Goal: Task Accomplishment & Management: Complete application form

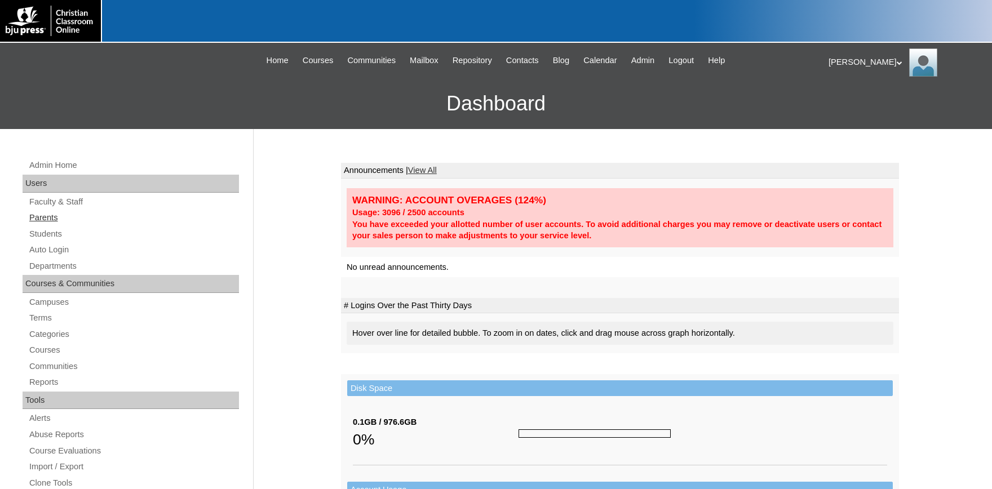
click at [42, 219] on link "Parents" at bounding box center [133, 218] width 211 height 14
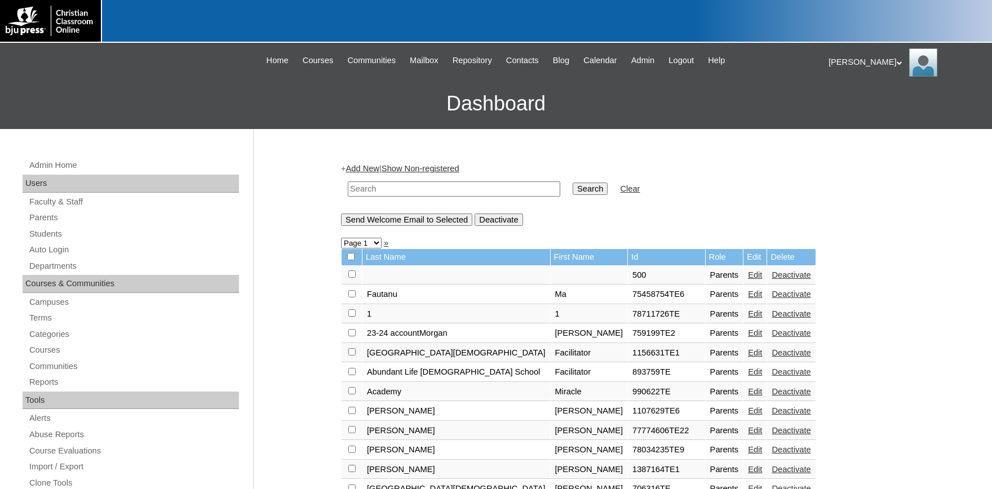
click at [425, 193] on input "text" at bounding box center [454, 189] width 213 height 15
type input "697037"
click at [573, 183] on input "Search" at bounding box center [590, 189] width 35 height 12
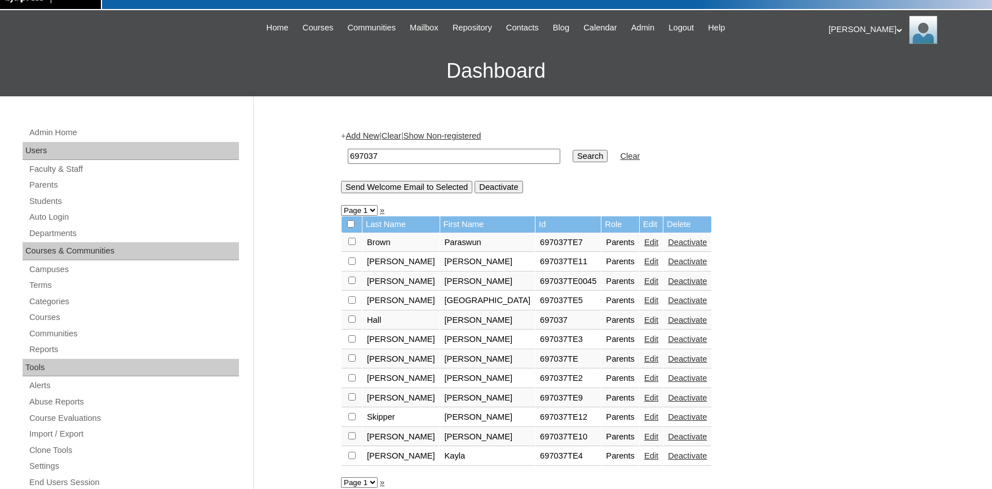
scroll to position [62, 0]
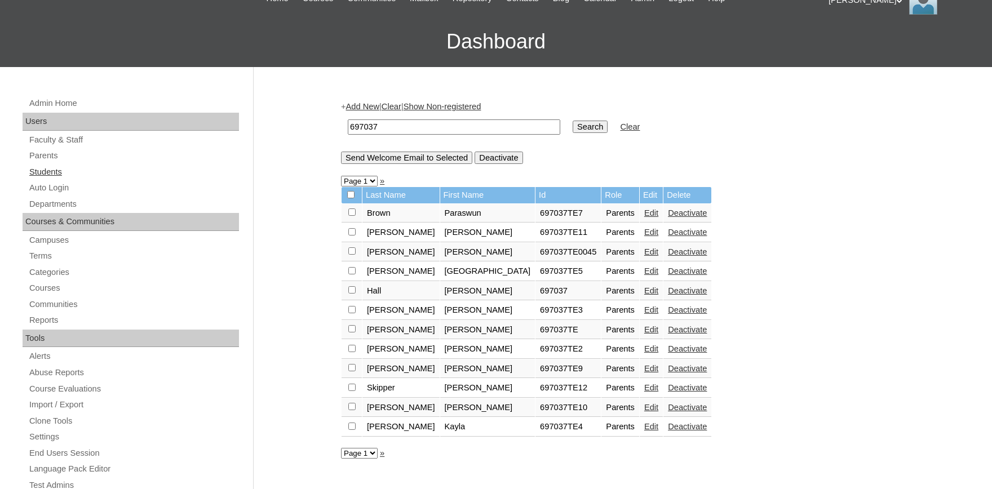
click at [44, 169] on link "Students" at bounding box center [133, 172] width 211 height 14
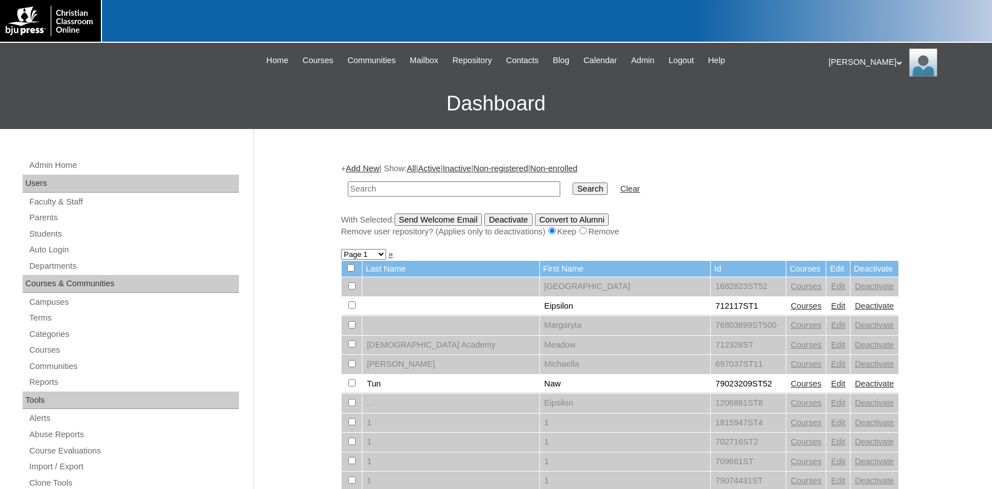
click at [401, 189] on input "text" at bounding box center [454, 189] width 213 height 15
click at [422, 191] on input "text" at bounding box center [454, 189] width 213 height 15
type input "697037"
click at [573, 183] on input "Search" at bounding box center [590, 189] width 35 height 12
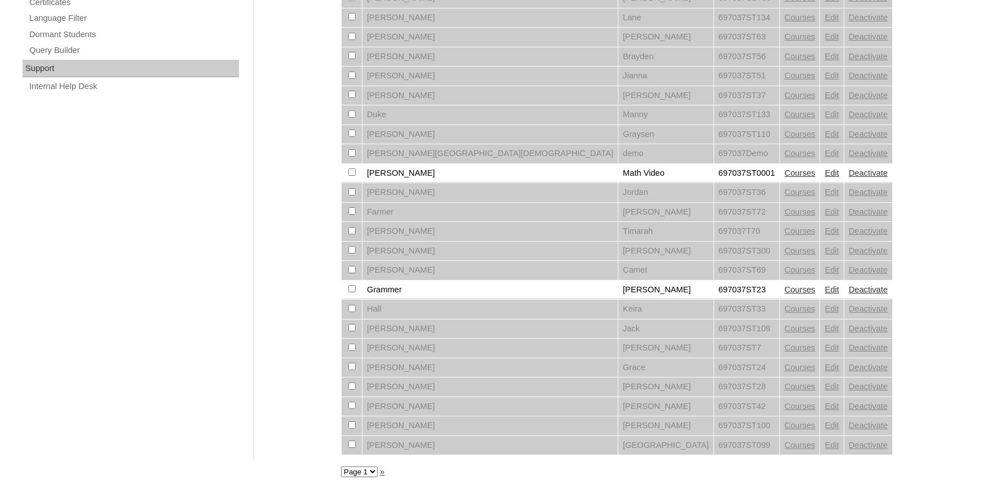
scroll to position [810, 0]
click at [341, 467] on select "Page 1 Page 2 Page 3" at bounding box center [359, 472] width 37 height 11
select select "admin_students.php?q=697037&submit=Search&page=2"
click option "Page 2" at bounding box center [0, 0] width 0 height 0
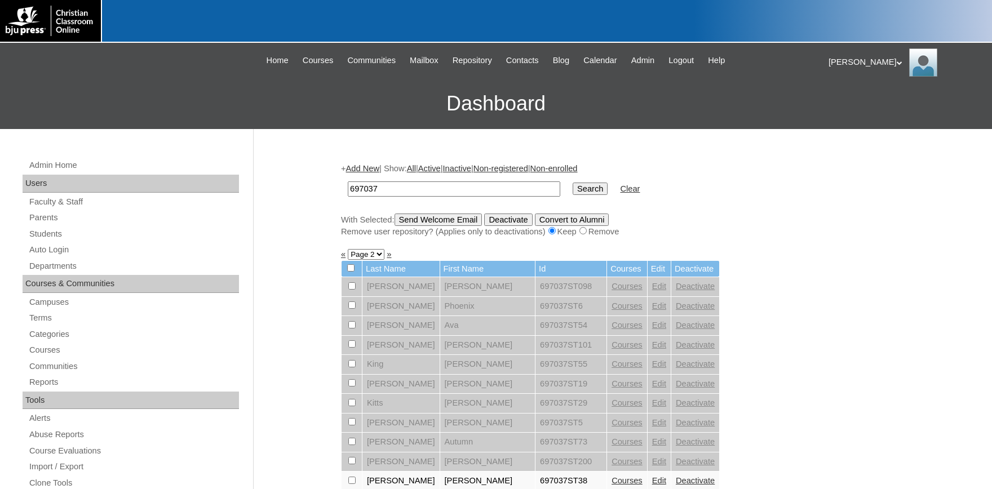
click at [375, 169] on link "Add New" at bounding box center [362, 168] width 33 height 9
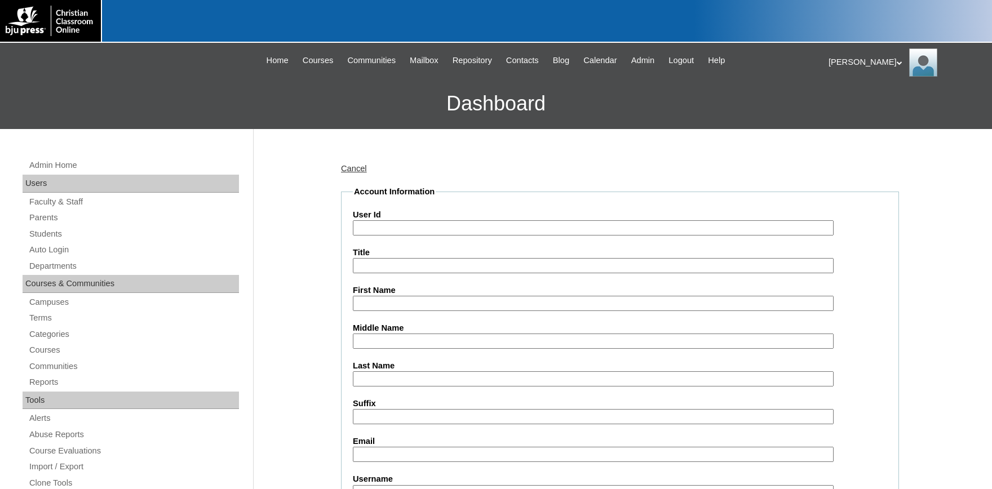
click at [394, 226] on input "User Id" at bounding box center [593, 227] width 481 height 15
click at [439, 224] on input "697037ST2502" at bounding box center [593, 227] width 481 height 15
type input "697037ST2503"
click at [444, 293] on label "First Name" at bounding box center [620, 291] width 535 height 12
click at [444, 296] on input "First Name" at bounding box center [593, 303] width 481 height 15
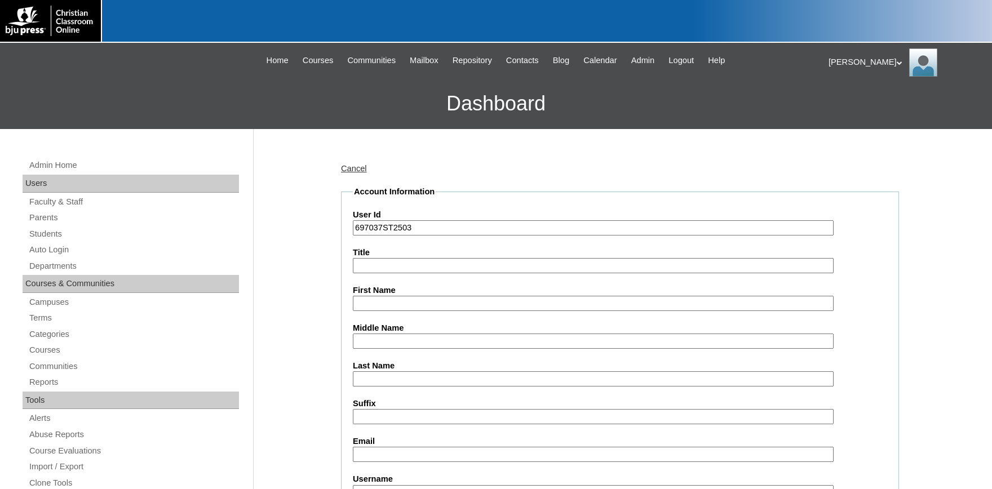
click at [441, 300] on input "First Name" at bounding box center [593, 303] width 481 height 15
type input "g"
type input "B"
type input "Gabby"
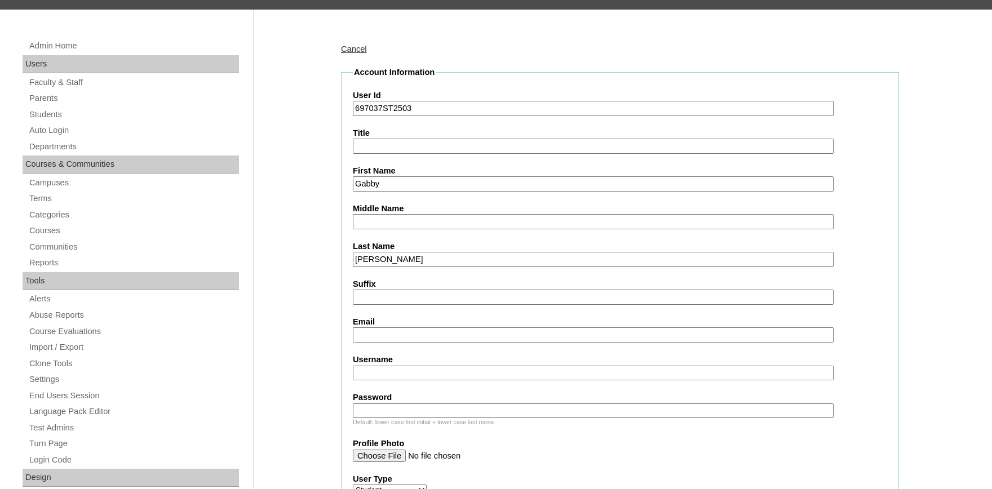
scroll to position [186, 0]
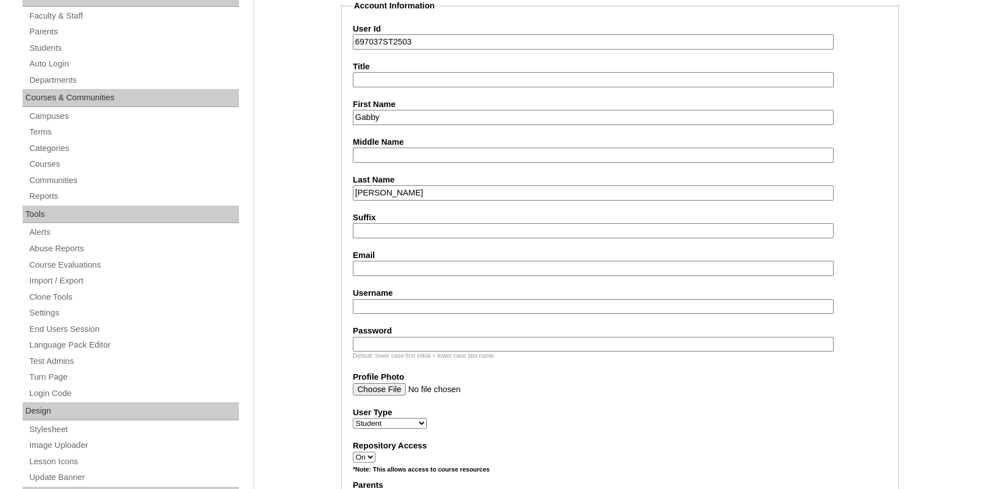
type input "McLemore"
click at [403, 266] on input "Email" at bounding box center [593, 268] width 481 height 15
paste input "katherine.mclemore@emmanuelchristian.org"
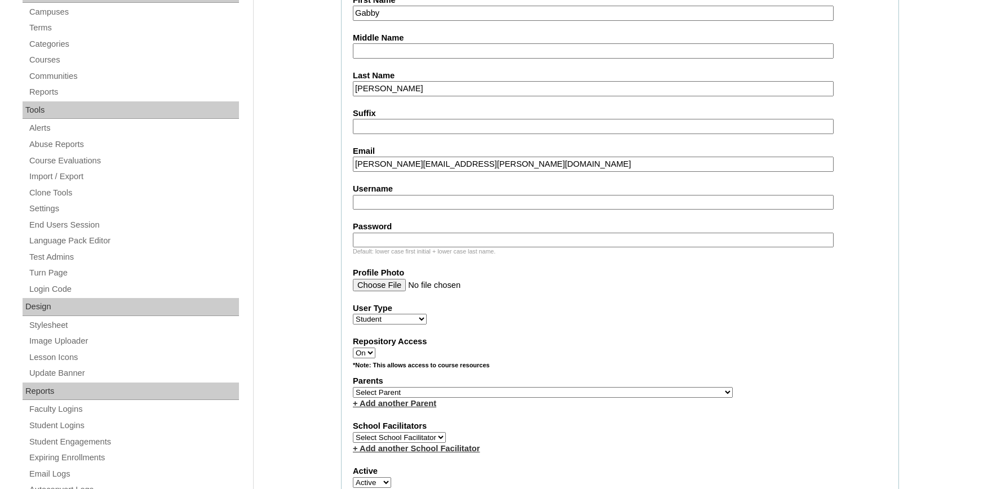
scroll to position [372, 0]
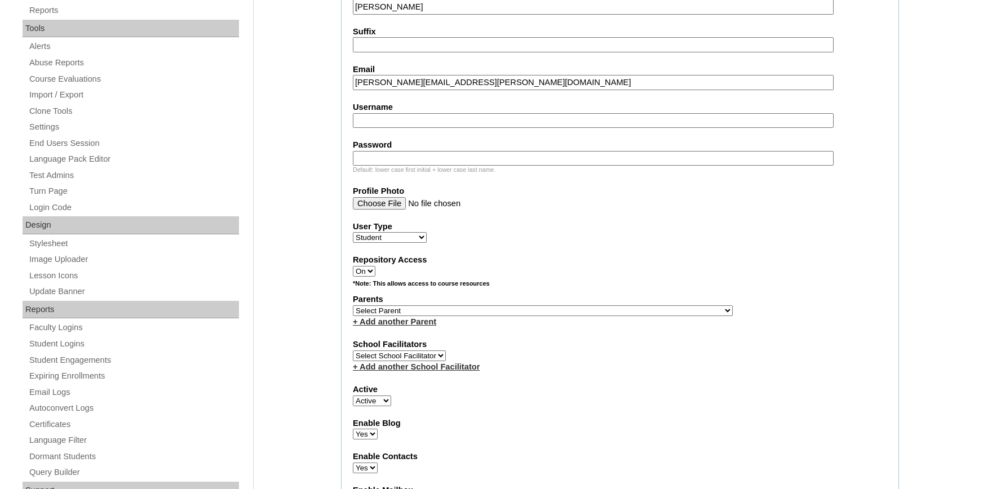
type input "katherine.mclemore@emmanuelchristian.org"
select select "35699"
click option "Skipper, Sonja" at bounding box center [0, 0] width 0 height 0
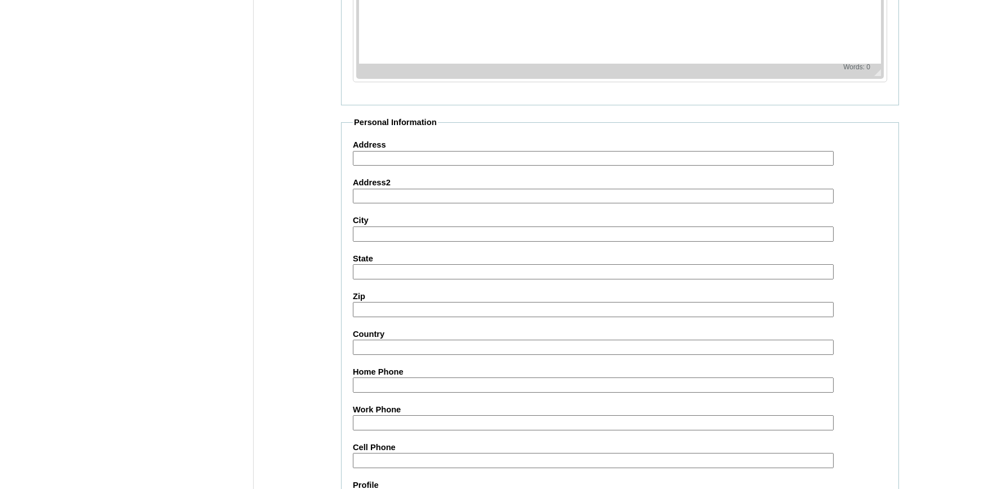
scroll to position [1239, 0]
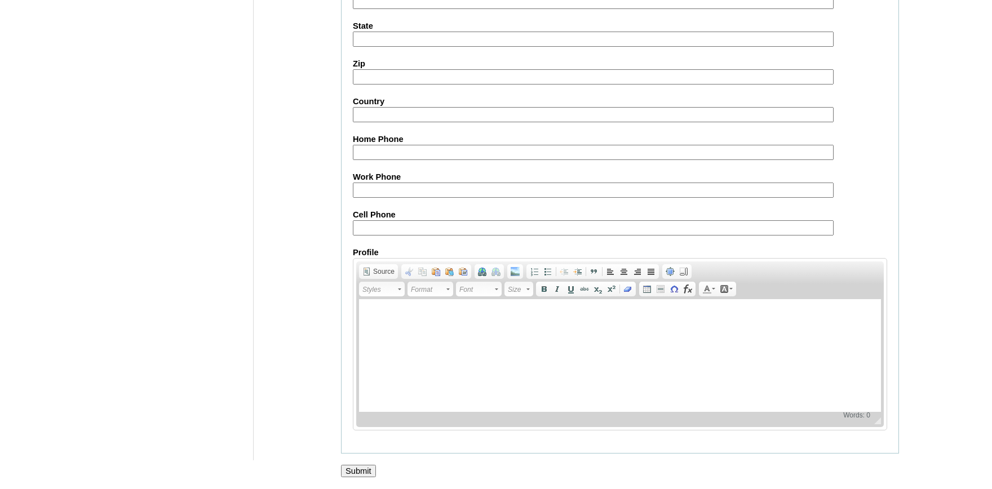
click at [353, 465] on input "Submit" at bounding box center [358, 471] width 35 height 12
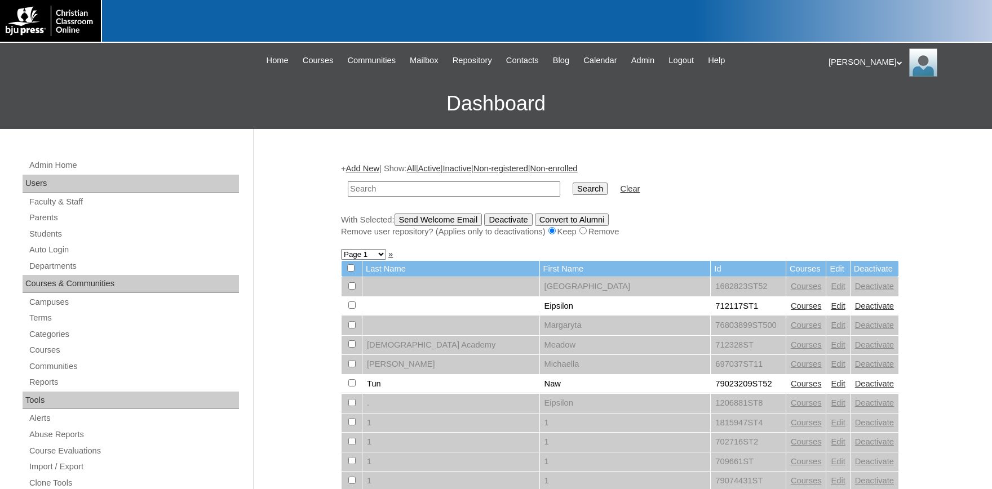
click at [397, 193] on input "text" at bounding box center [454, 189] width 213 height 15
drag, startPoint x: 410, startPoint y: 190, endPoint x: 506, endPoint y: 189, distance: 95.9
click at [411, 190] on input "697037" at bounding box center [454, 189] width 213 height 15
type input "697037"
click at [573, 191] on input "Search" at bounding box center [590, 189] width 35 height 12
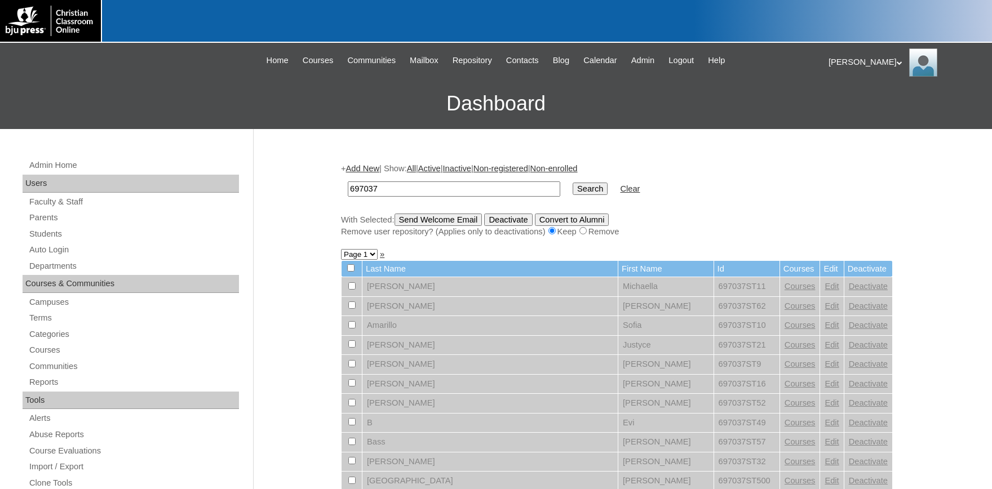
click at [483, 193] on input "697037" at bounding box center [454, 189] width 213 height 15
type input "697037st25"
click at [573, 183] on input "Search" at bounding box center [590, 189] width 35 height 12
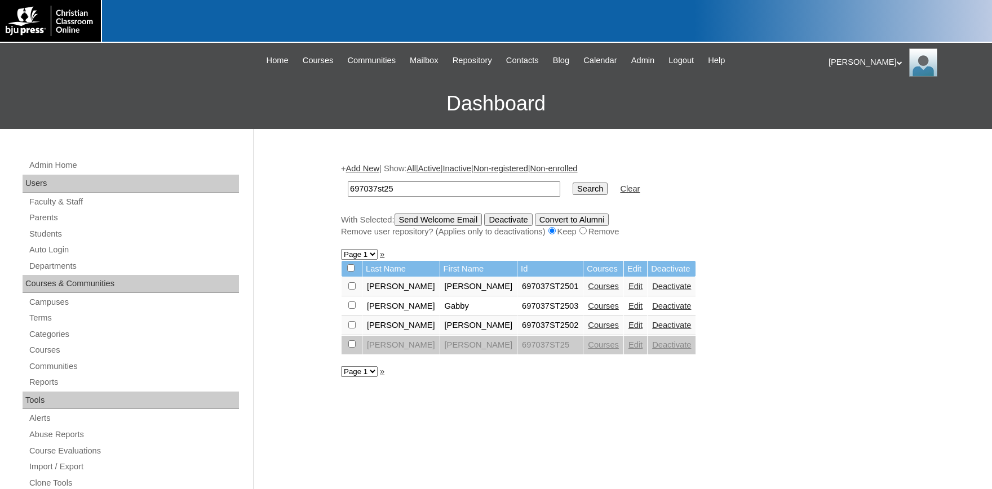
click at [588, 309] on link "Courses" at bounding box center [603, 306] width 31 height 9
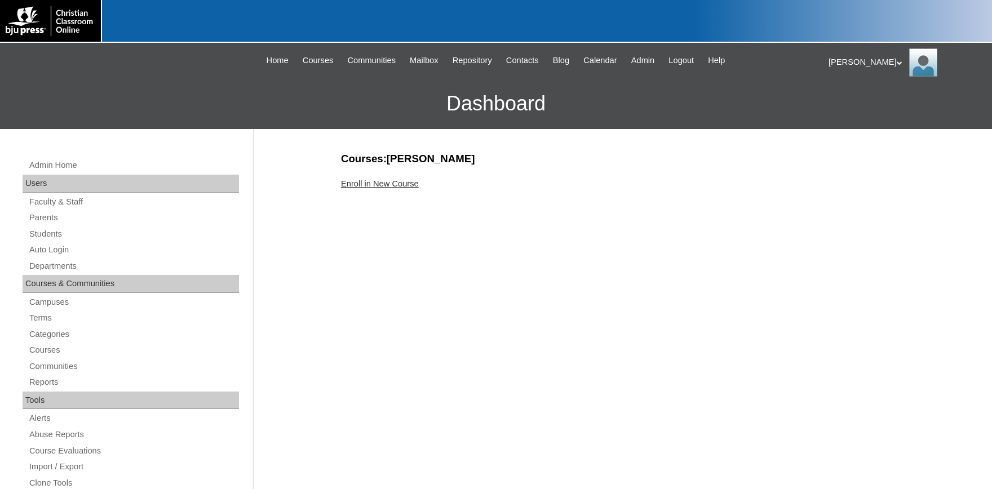
click at [408, 183] on link "Enroll in New Course" at bounding box center [380, 183] width 78 height 9
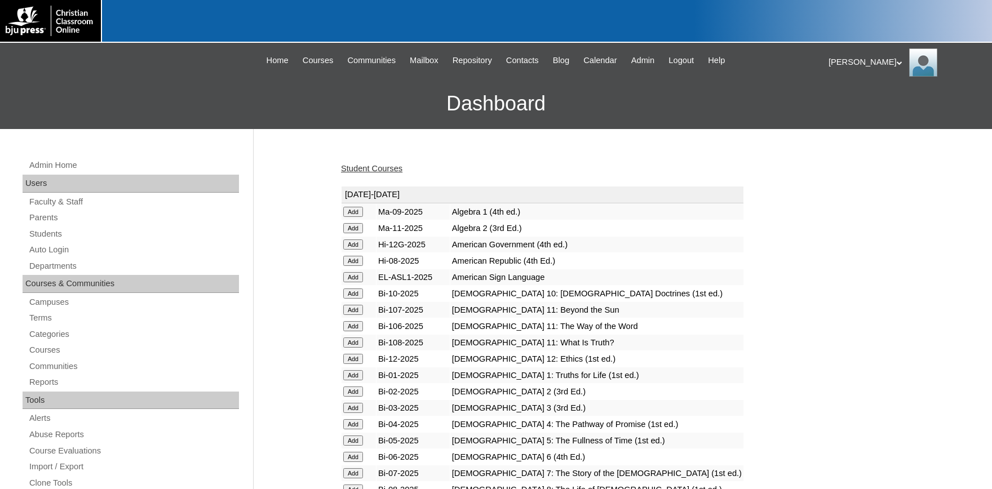
click at [351, 214] on input "Add" at bounding box center [353, 212] width 20 height 10
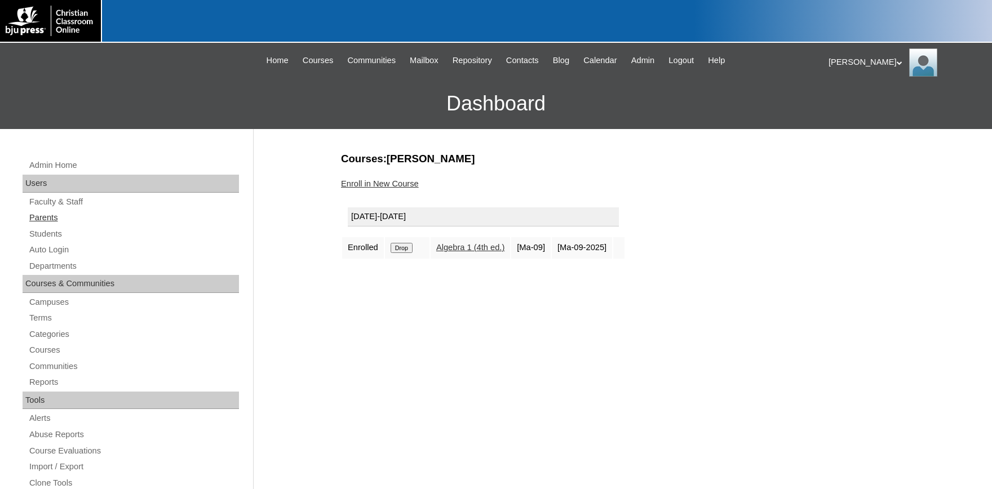
click at [35, 215] on link "Parents" at bounding box center [133, 218] width 211 height 14
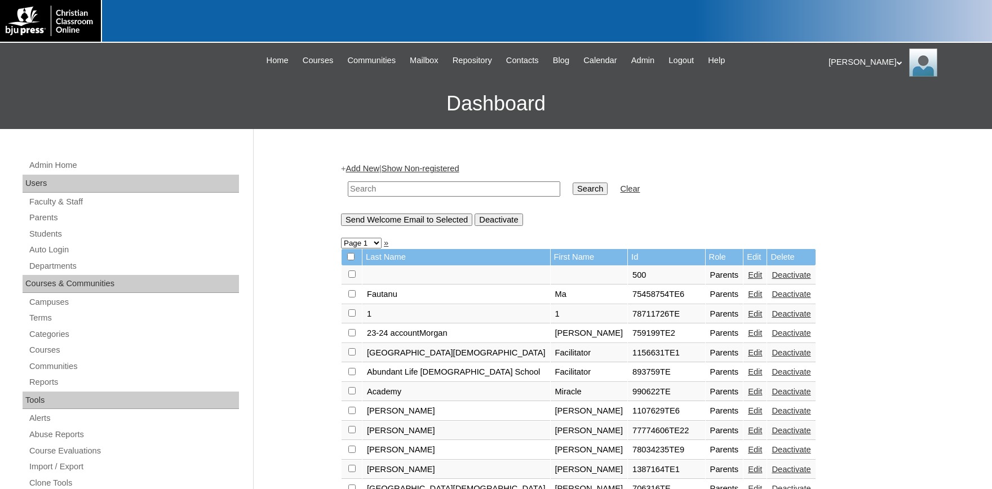
click at [376, 192] on input "text" at bounding box center [454, 189] width 213 height 15
type input "9"
type input "697037"
click at [573, 189] on input "Search" at bounding box center [590, 189] width 35 height 12
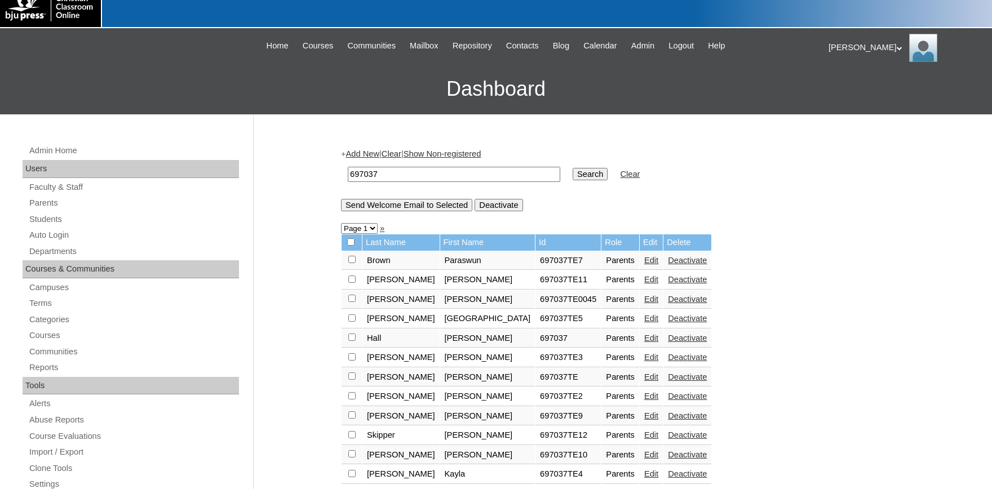
scroll to position [62, 0]
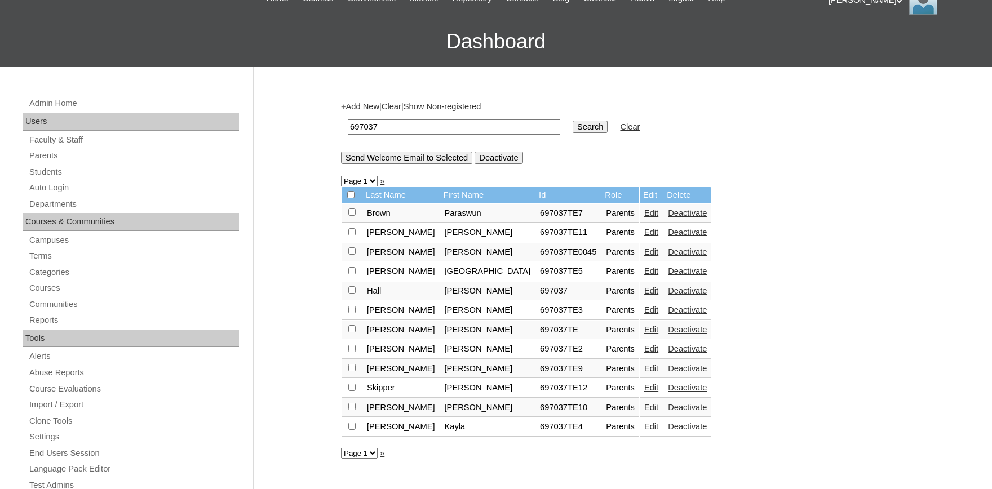
click at [414, 126] on input "697037" at bounding box center [454, 127] width 213 height 15
click at [373, 103] on link "Add New" at bounding box center [362, 106] width 33 height 9
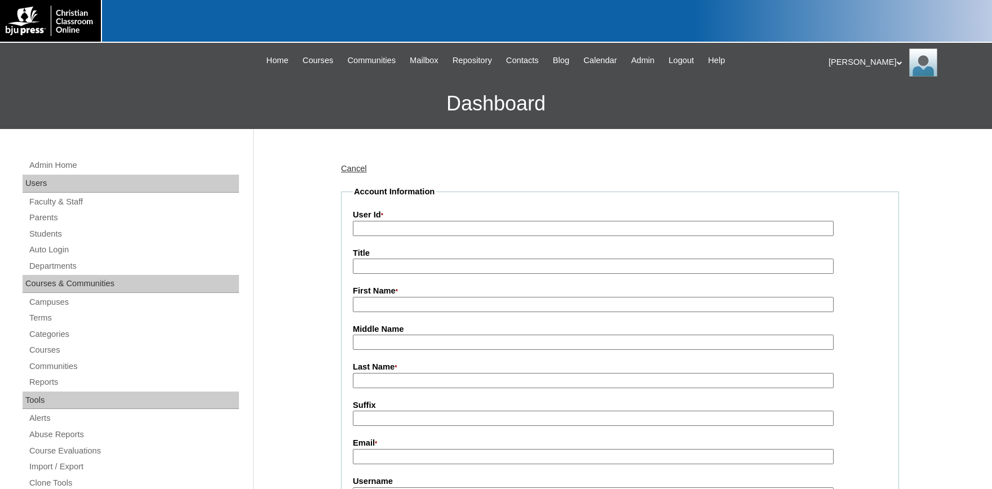
click at [396, 227] on input "User Id *" at bounding box center [593, 228] width 481 height 15
type input "697037TE14"
click at [397, 298] on input "First Name *" at bounding box center [593, 304] width 481 height 15
type input "J"
type input "[PERSON_NAME]"
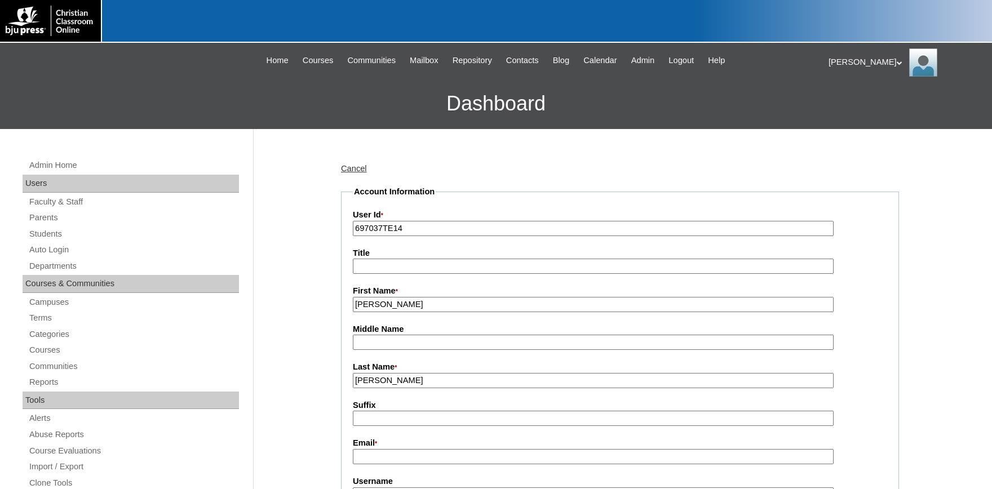
type input "Parker"
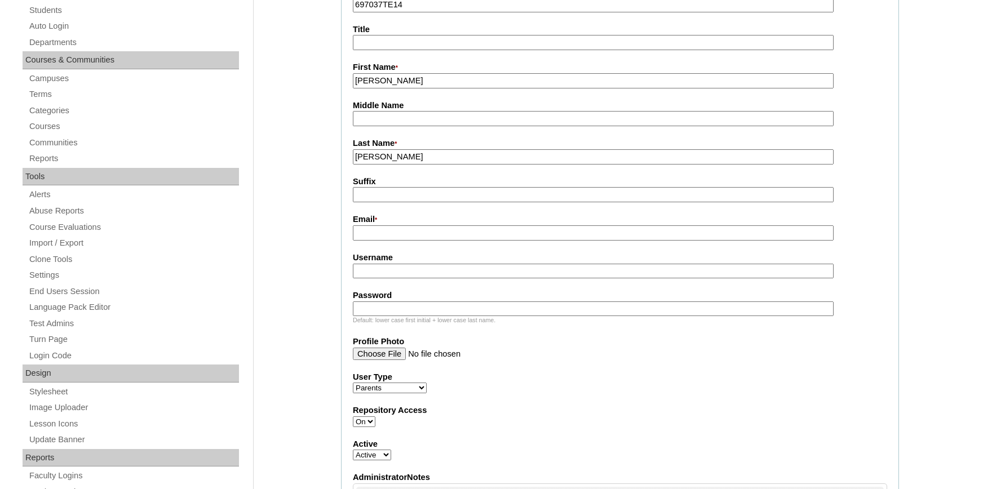
scroll to position [310, 0]
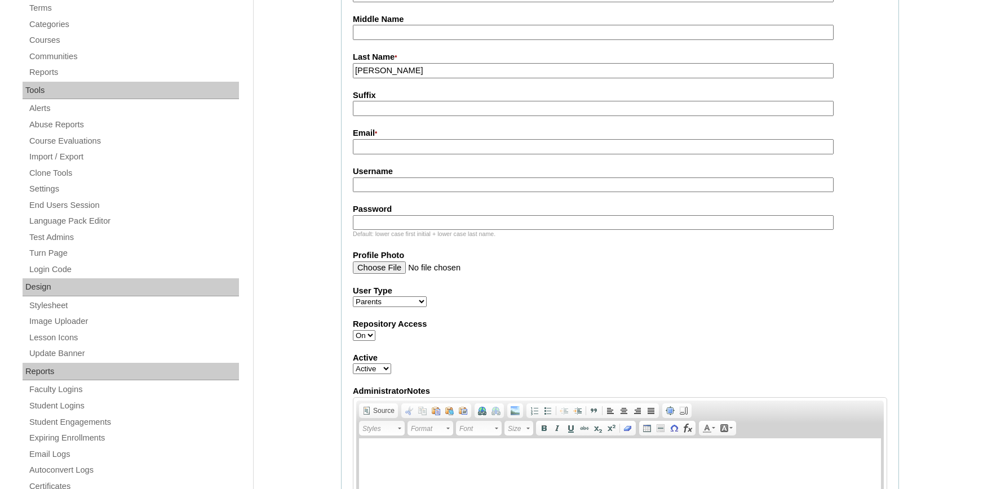
click at [393, 147] on input "Email *" at bounding box center [593, 146] width 481 height 15
paste input "eparker@emmauelchristian.org"
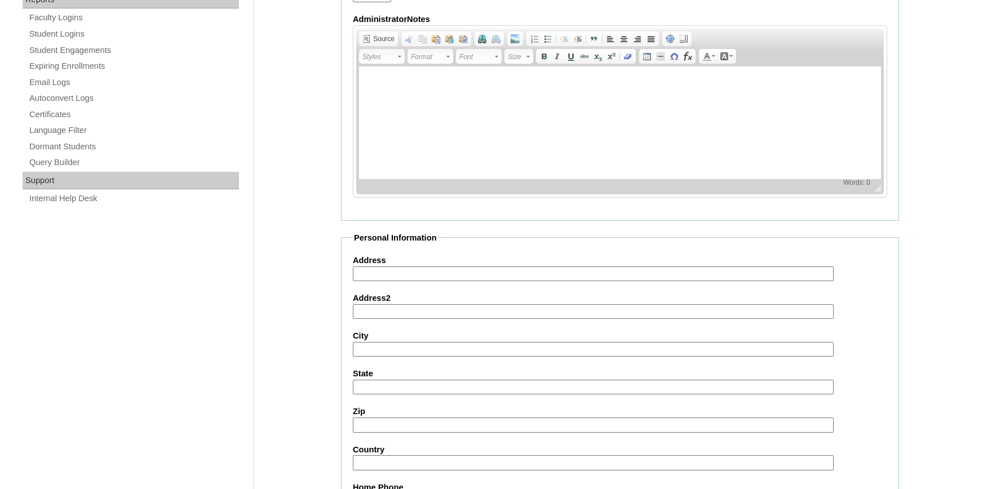
scroll to position [1036, 0]
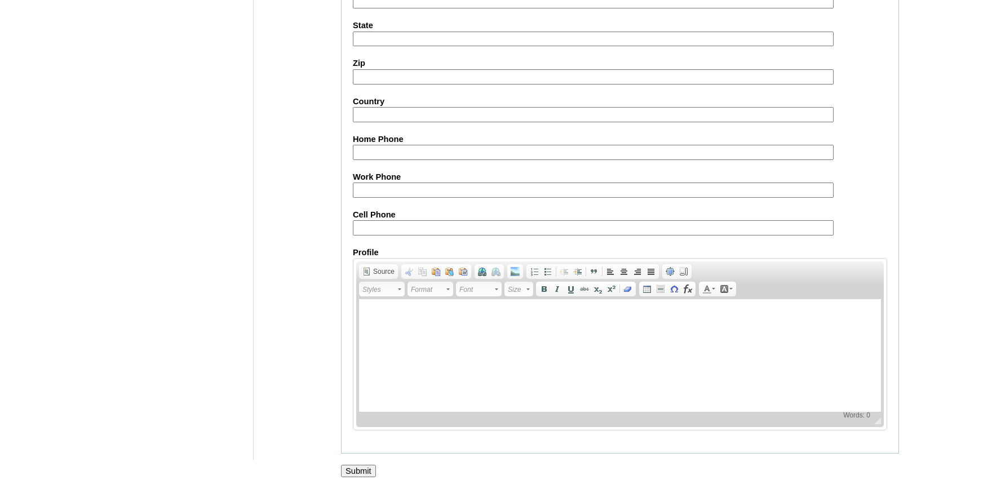
type input "eparker@emmauelchristian.org"
click at [359, 469] on input "Submit" at bounding box center [358, 471] width 35 height 12
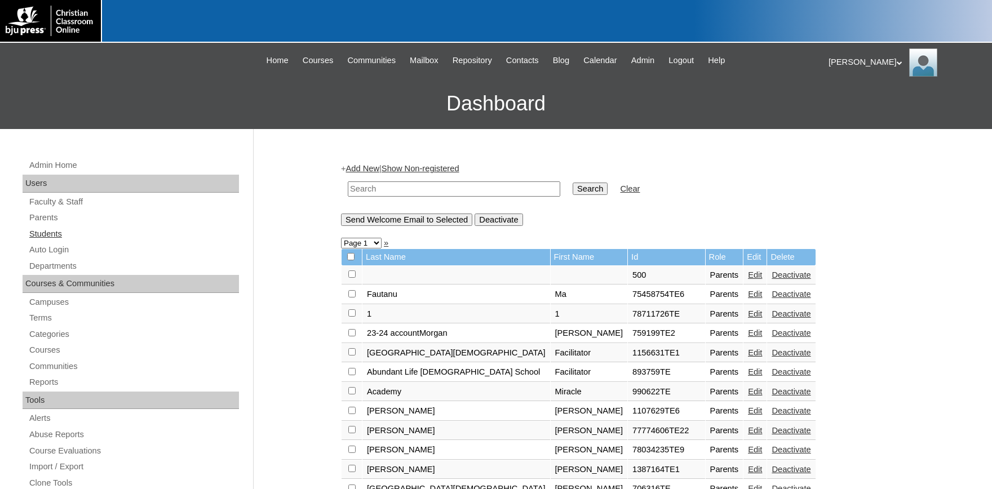
click at [58, 239] on link "Students" at bounding box center [133, 234] width 211 height 14
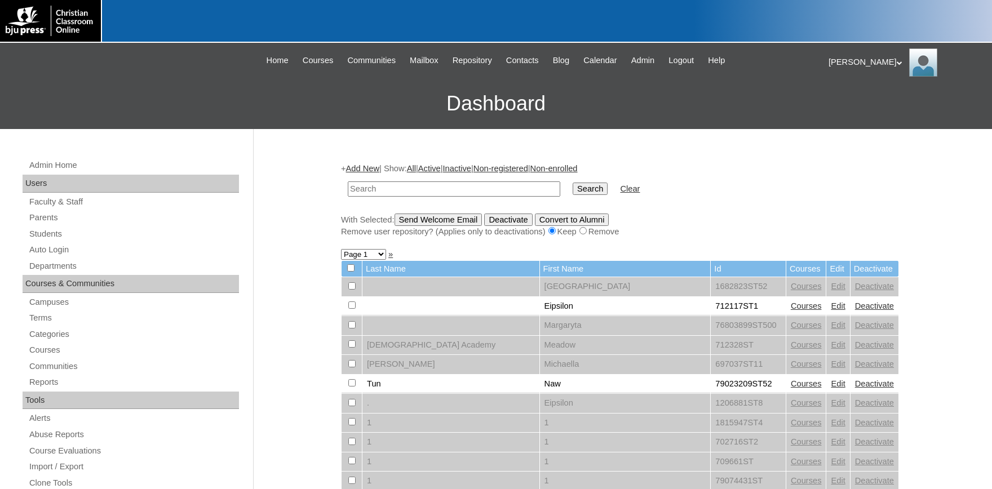
click at [396, 191] on input "text" at bounding box center [454, 189] width 213 height 15
type input "697037"
click at [573, 183] on input "Search" at bounding box center [590, 189] width 35 height 12
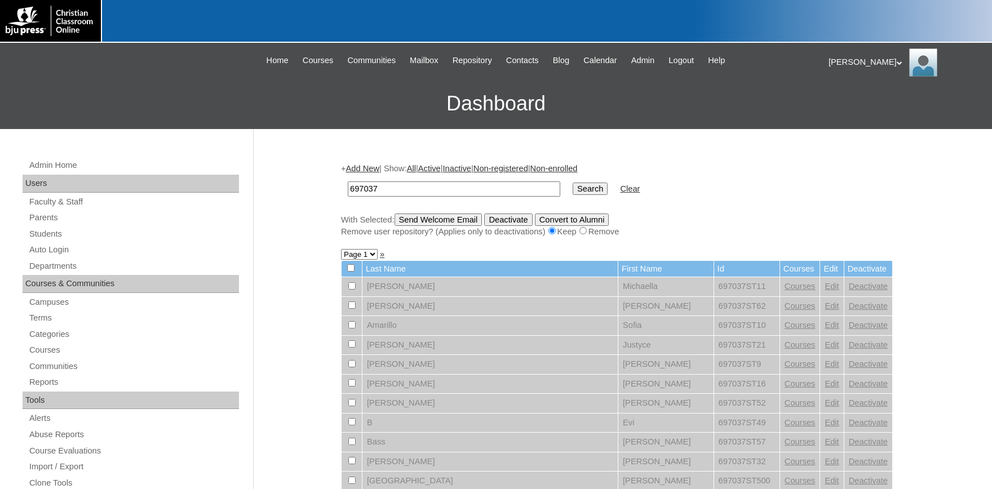
click at [400, 187] on input "697037" at bounding box center [454, 189] width 213 height 15
type input "697037st25"
click at [573, 189] on input "Search" at bounding box center [590, 189] width 35 height 12
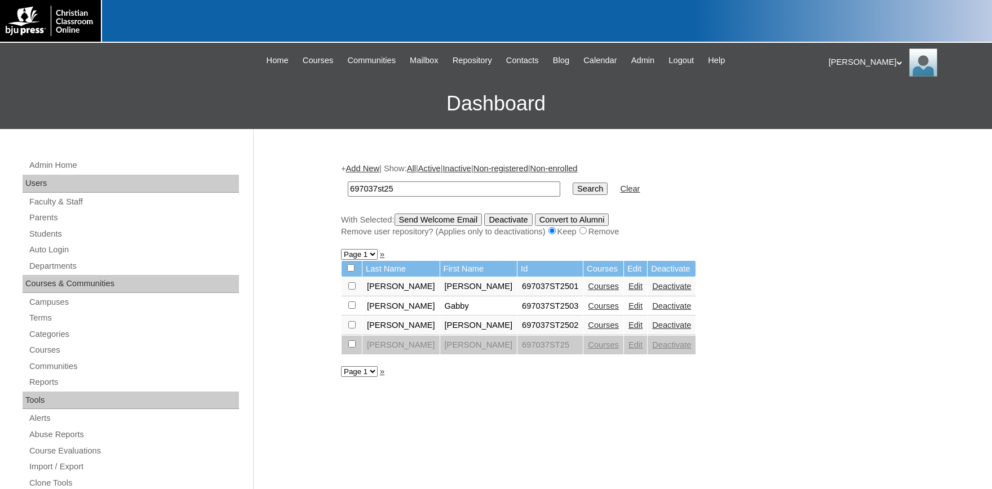
click at [624, 310] on td "Edit" at bounding box center [635, 306] width 23 height 19
click at [629, 309] on link "Edit" at bounding box center [636, 306] width 14 height 9
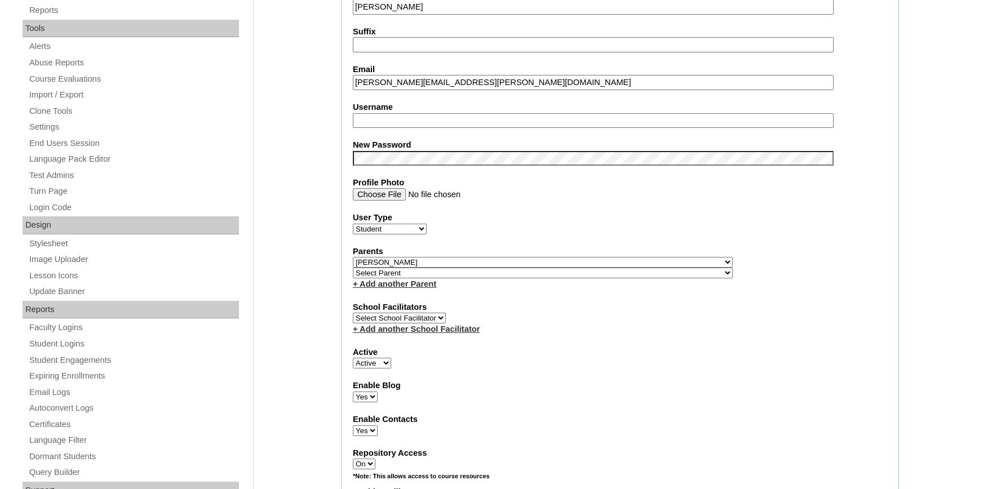
select select "36512"
click option "Parker, Elizabeth" at bounding box center [0, 0] width 0 height 0
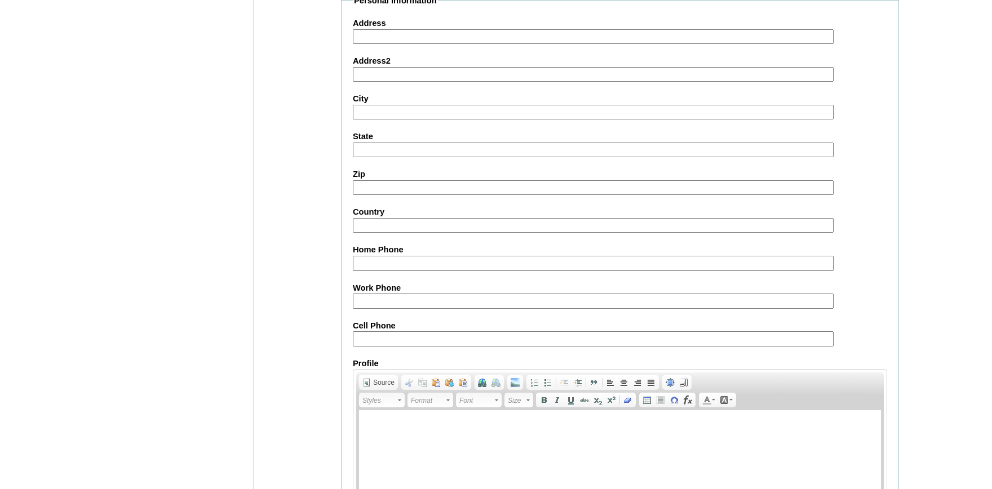
scroll to position [1243, 0]
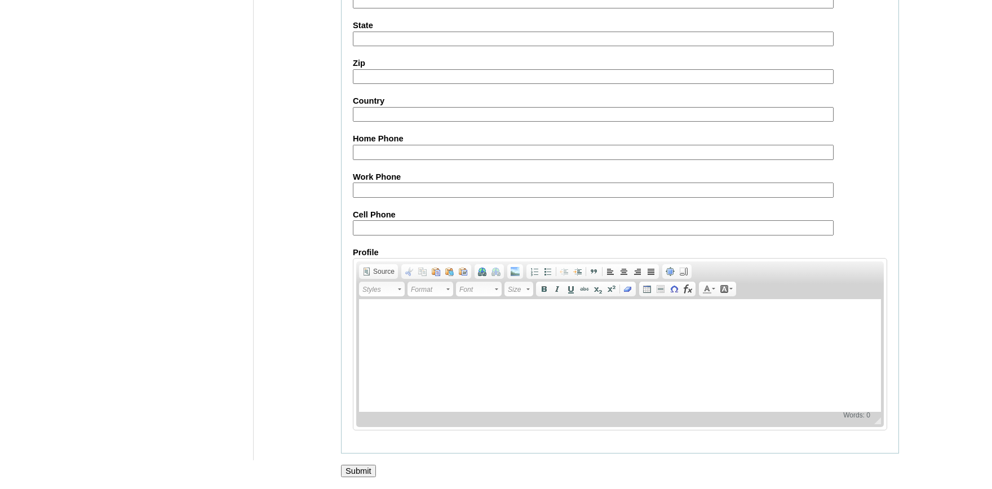
click at [352, 473] on input "Submit" at bounding box center [358, 471] width 35 height 12
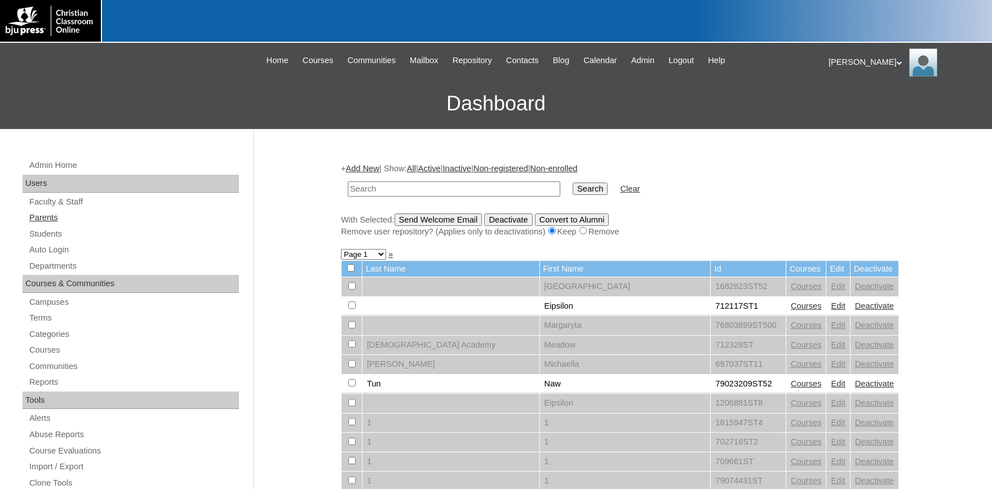
click at [48, 220] on link "Parents" at bounding box center [133, 218] width 211 height 14
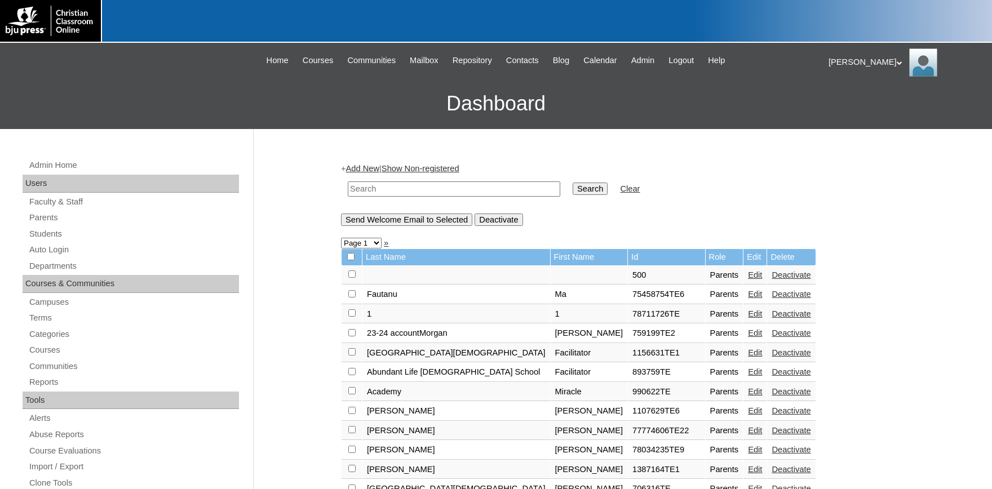
click at [376, 188] on input "text" at bounding box center [454, 189] width 213 height 15
paste input "eparker@emmauelchristian.org"
type input "eparker@emmauelchristian.org"
click at [573, 189] on input "Search" at bounding box center [590, 189] width 35 height 12
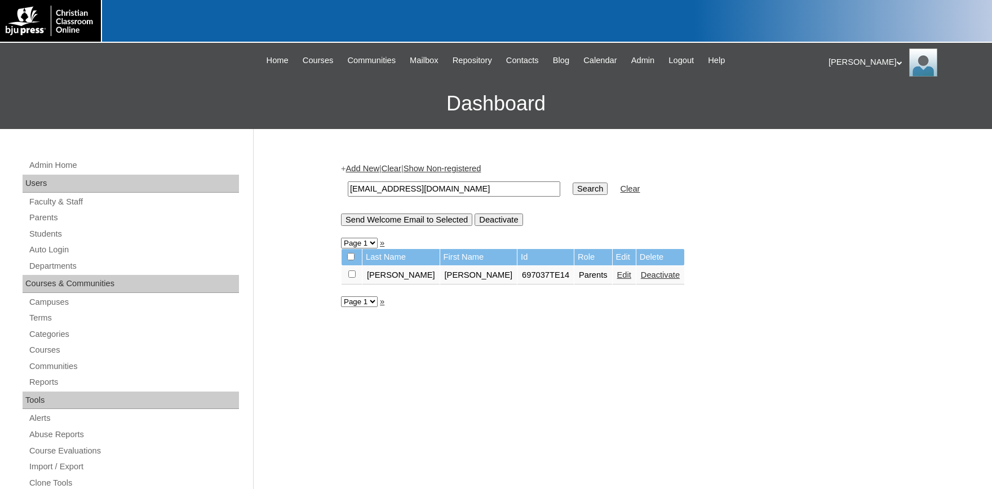
click at [351, 278] on input "checkbox" at bounding box center [351, 274] width 7 height 7
checkbox input "true"
click at [414, 220] on input "Send Welcome Email to Selected" at bounding box center [406, 220] width 131 height 12
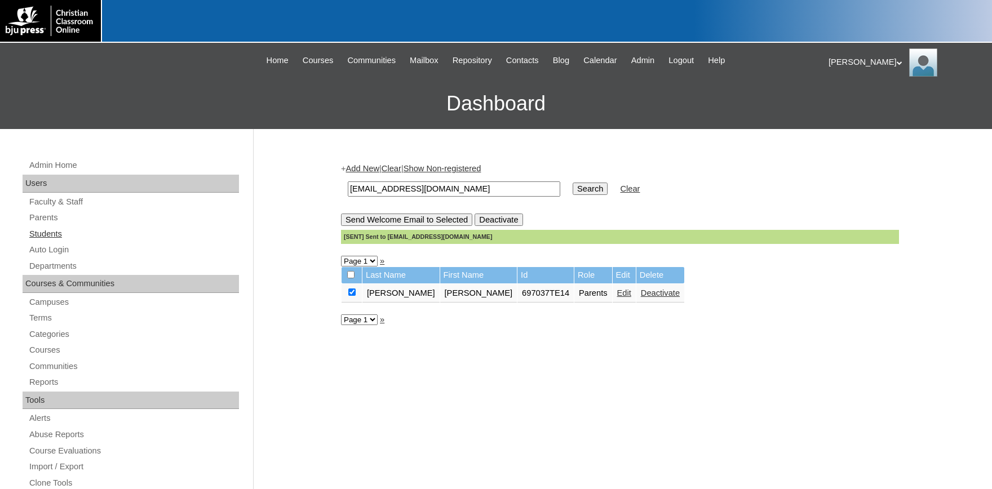
drag, startPoint x: 41, startPoint y: 234, endPoint x: 63, endPoint y: 234, distance: 22.0
click at [41, 234] on link "Students" at bounding box center [133, 234] width 211 height 14
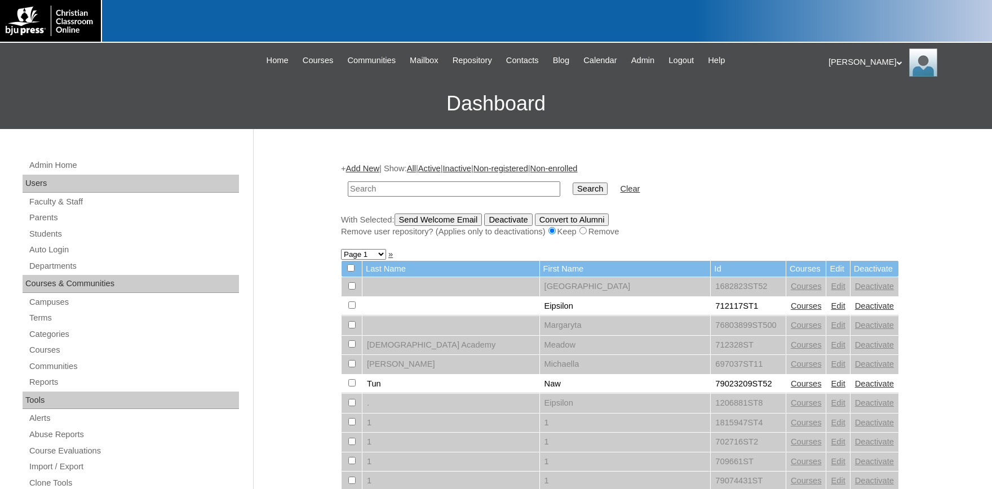
click at [398, 189] on input "text" at bounding box center [454, 189] width 213 height 15
type input "b"
type input "gabby"
click at [573, 183] on input "Search" at bounding box center [590, 189] width 35 height 12
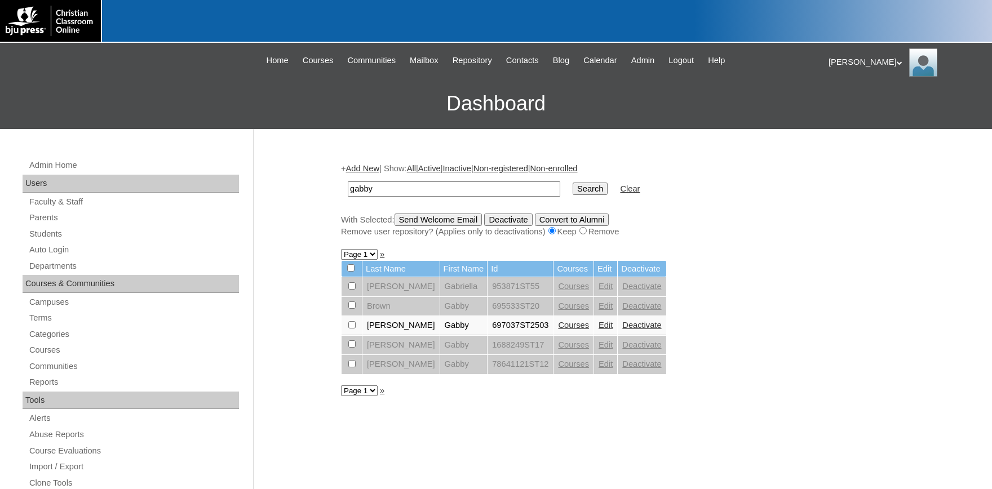
click at [352, 290] on input "checkbox" at bounding box center [351, 286] width 7 height 7
checkbox input "true"
click at [558, 328] on link "Courses" at bounding box center [573, 325] width 31 height 9
